Goal: Browse casually: Explore the website without a specific task or goal

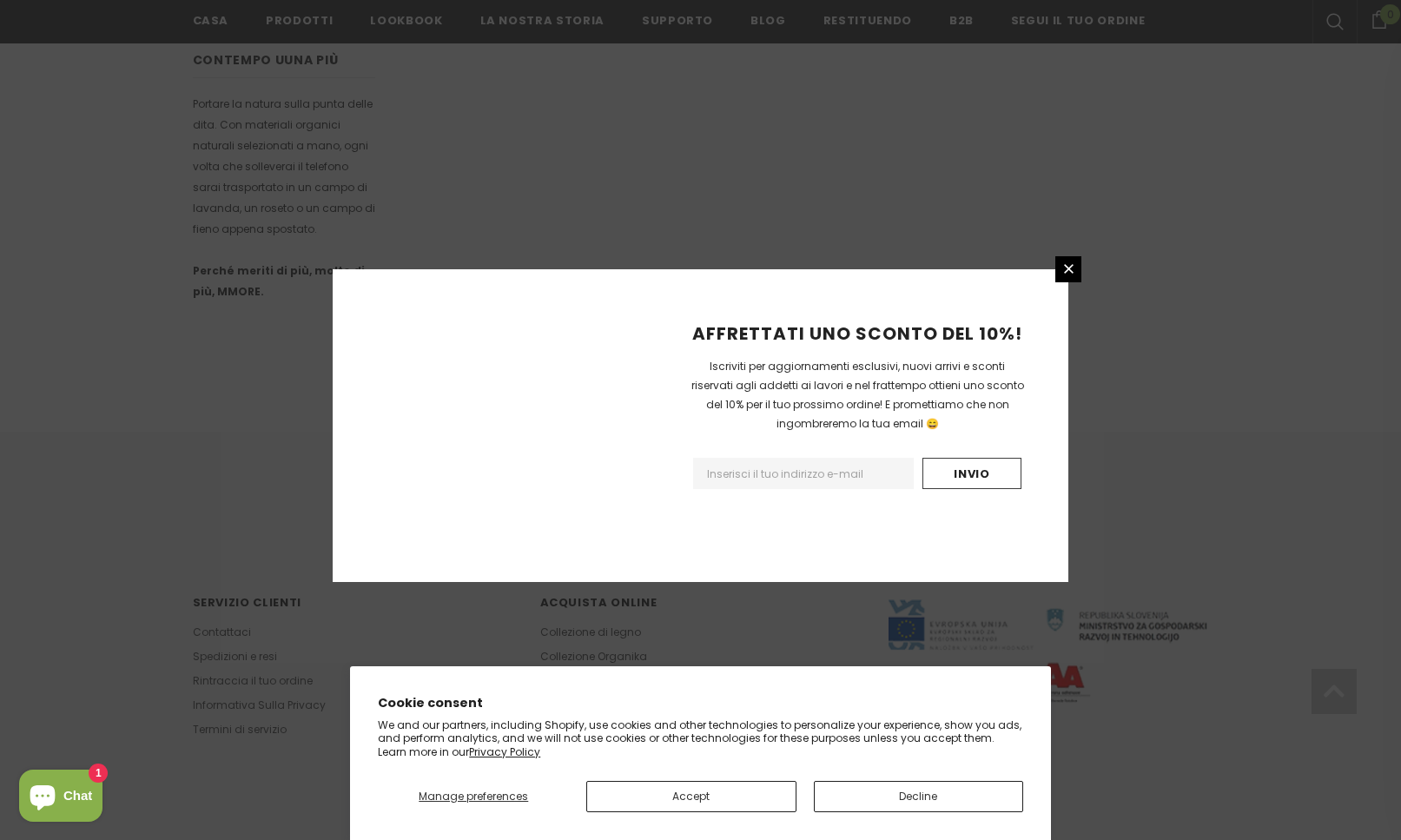
scroll to position [940, 0]
